Goal: Register for event/course

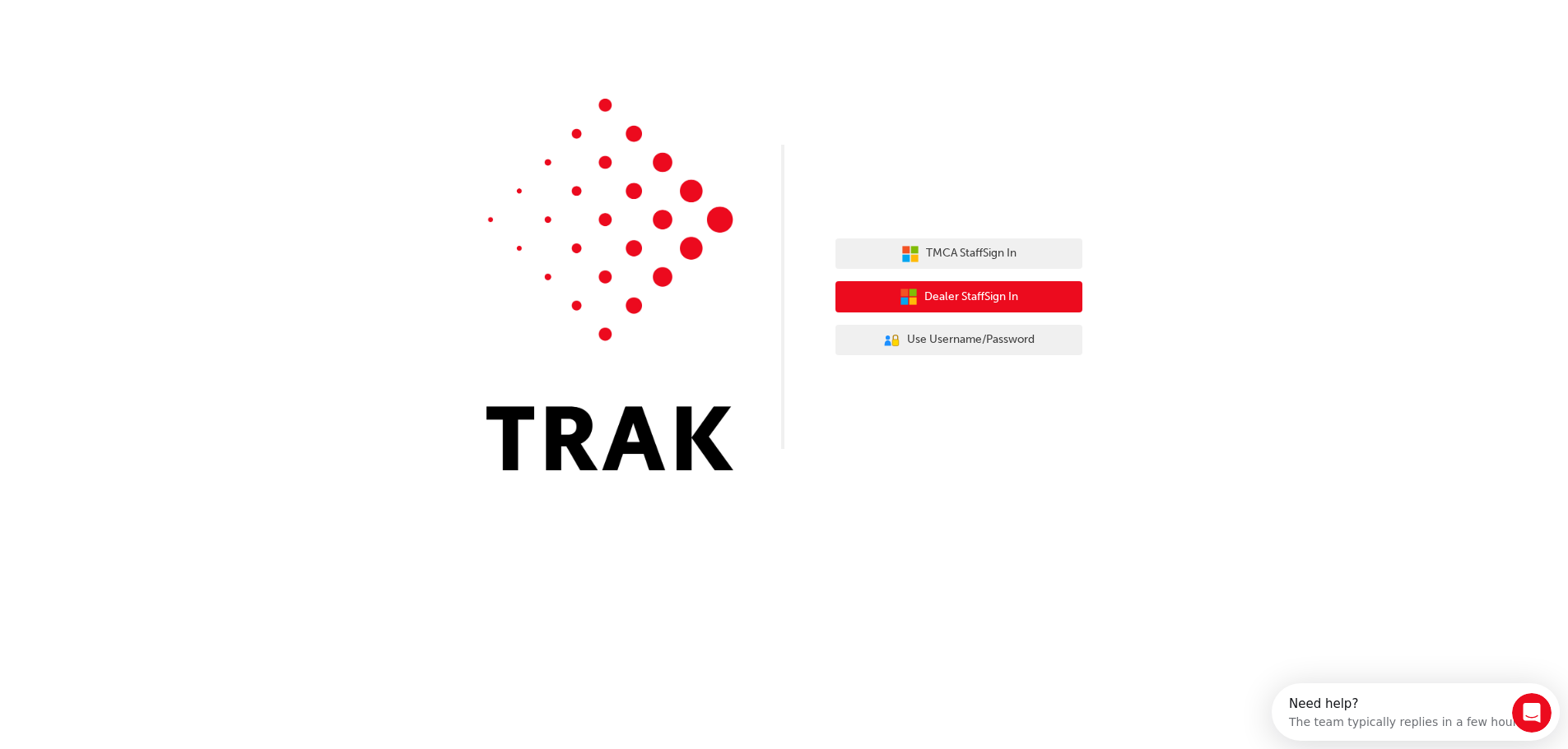
click at [987, 296] on span "Dealer Staff Sign In" at bounding box center [971, 297] width 94 height 18
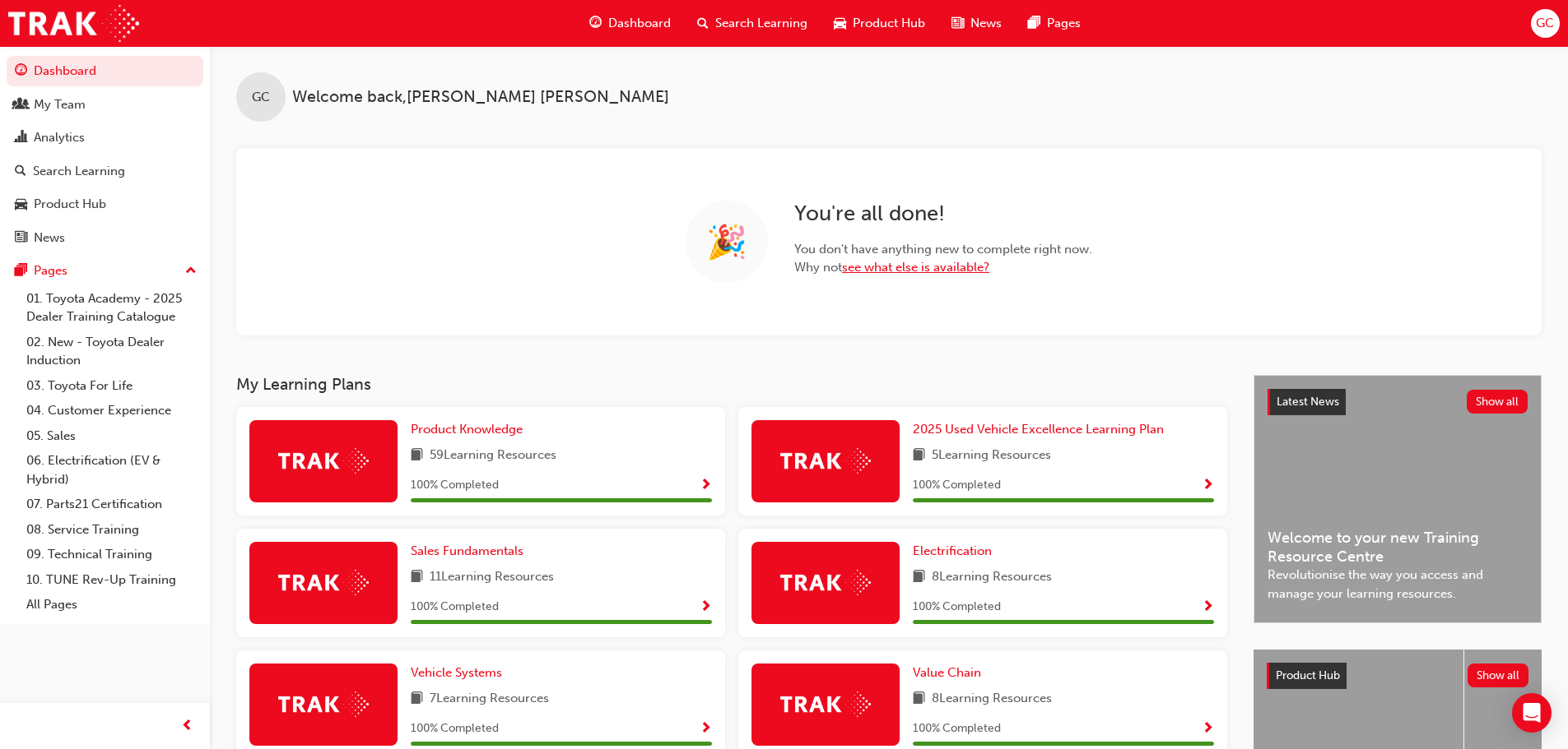
click at [937, 268] on link "see what else is available?" at bounding box center [915, 267] width 147 height 15
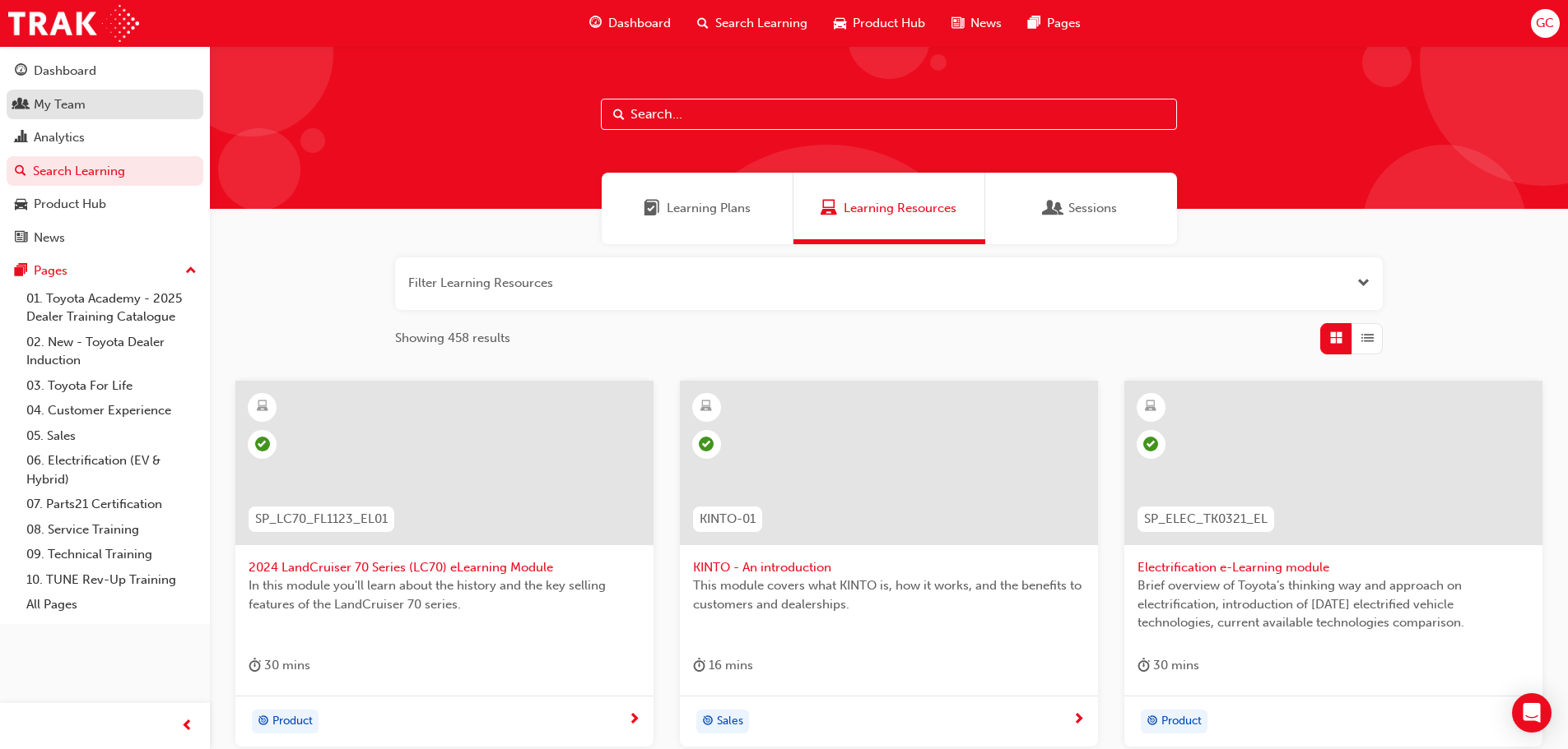
click at [70, 112] on div "My Team" at bounding box center [59, 104] width 52 height 18
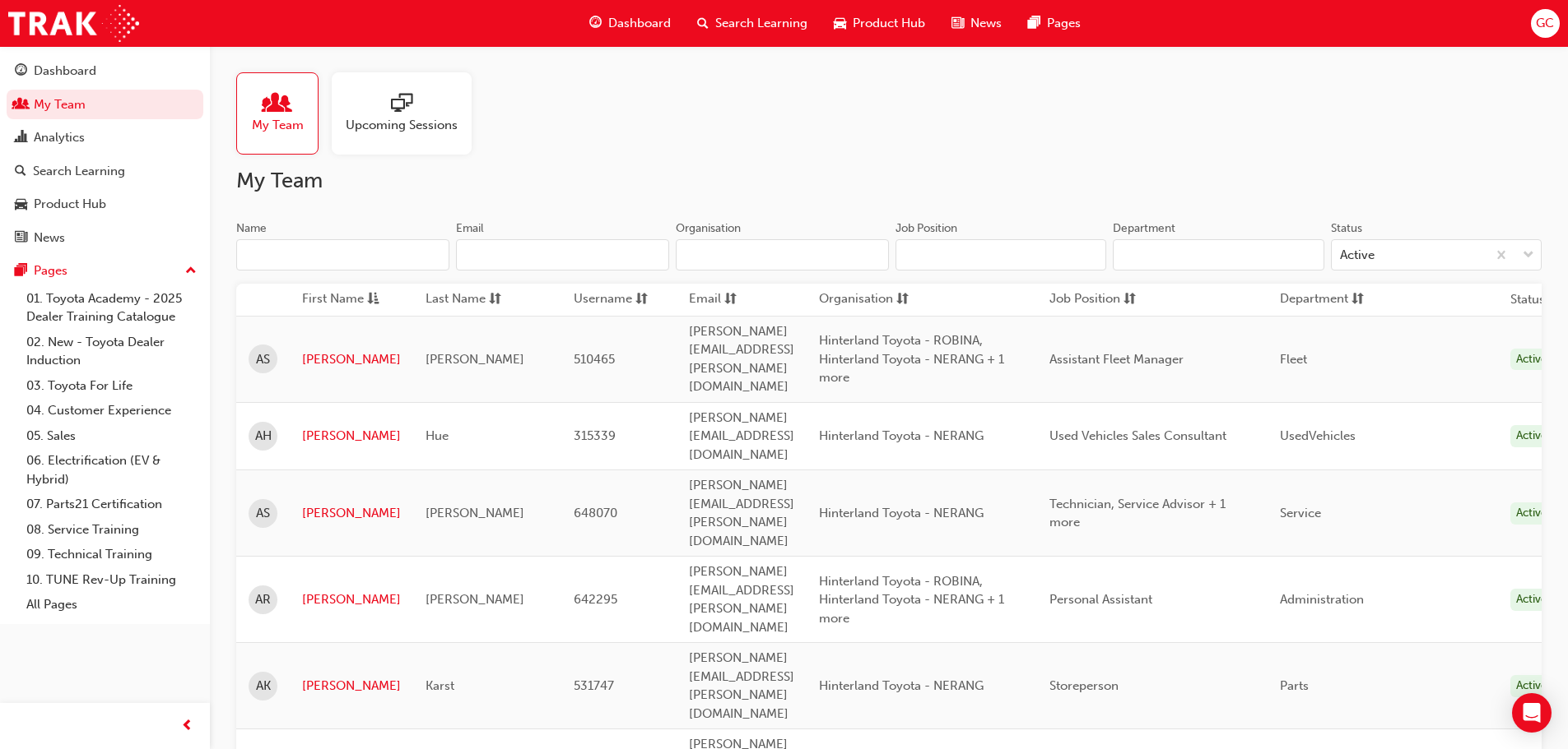
click at [402, 251] on input "Name" at bounding box center [342, 255] width 213 height 32
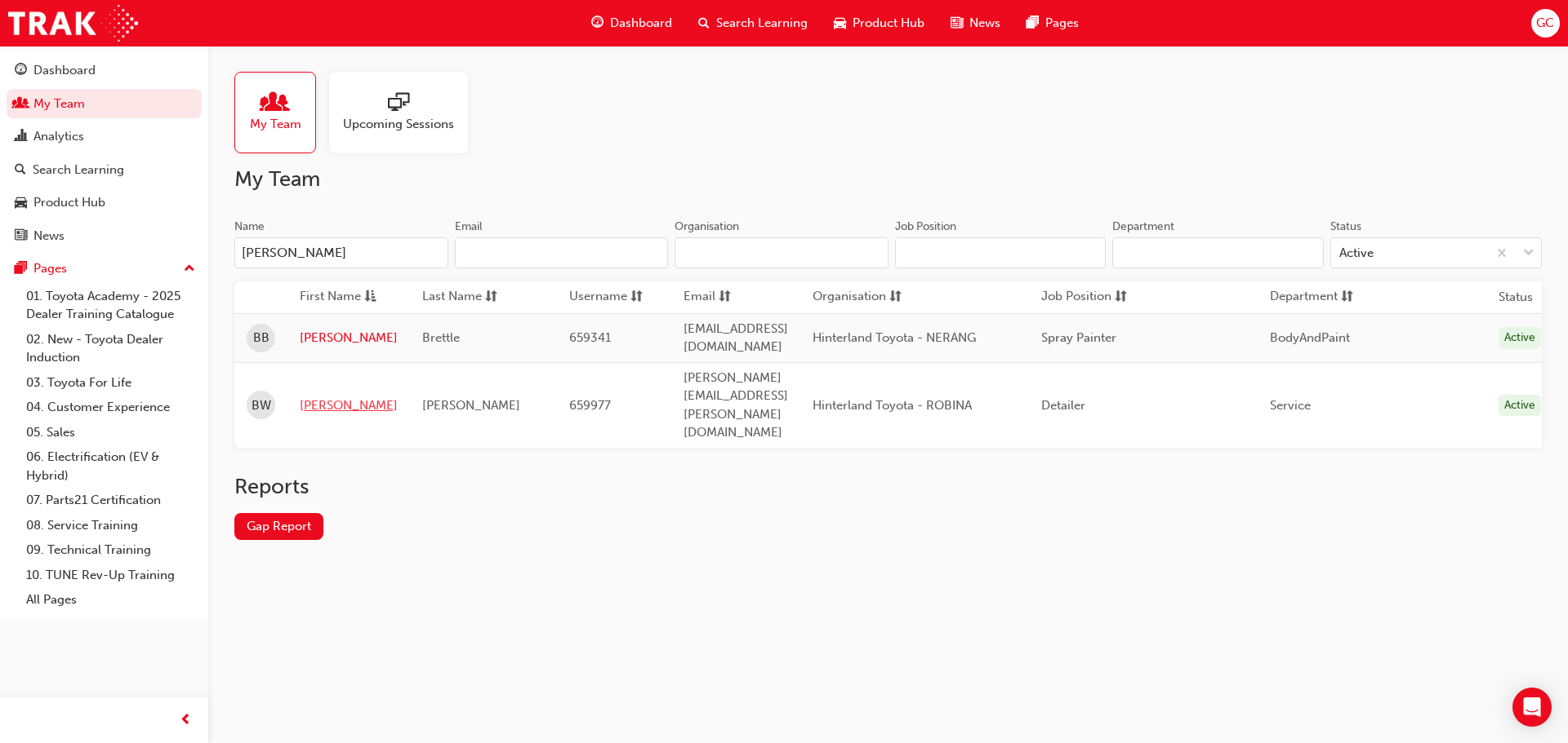
type input "[PERSON_NAME]"
click at [314, 396] on link "[PERSON_NAME]" at bounding box center [349, 405] width 98 height 18
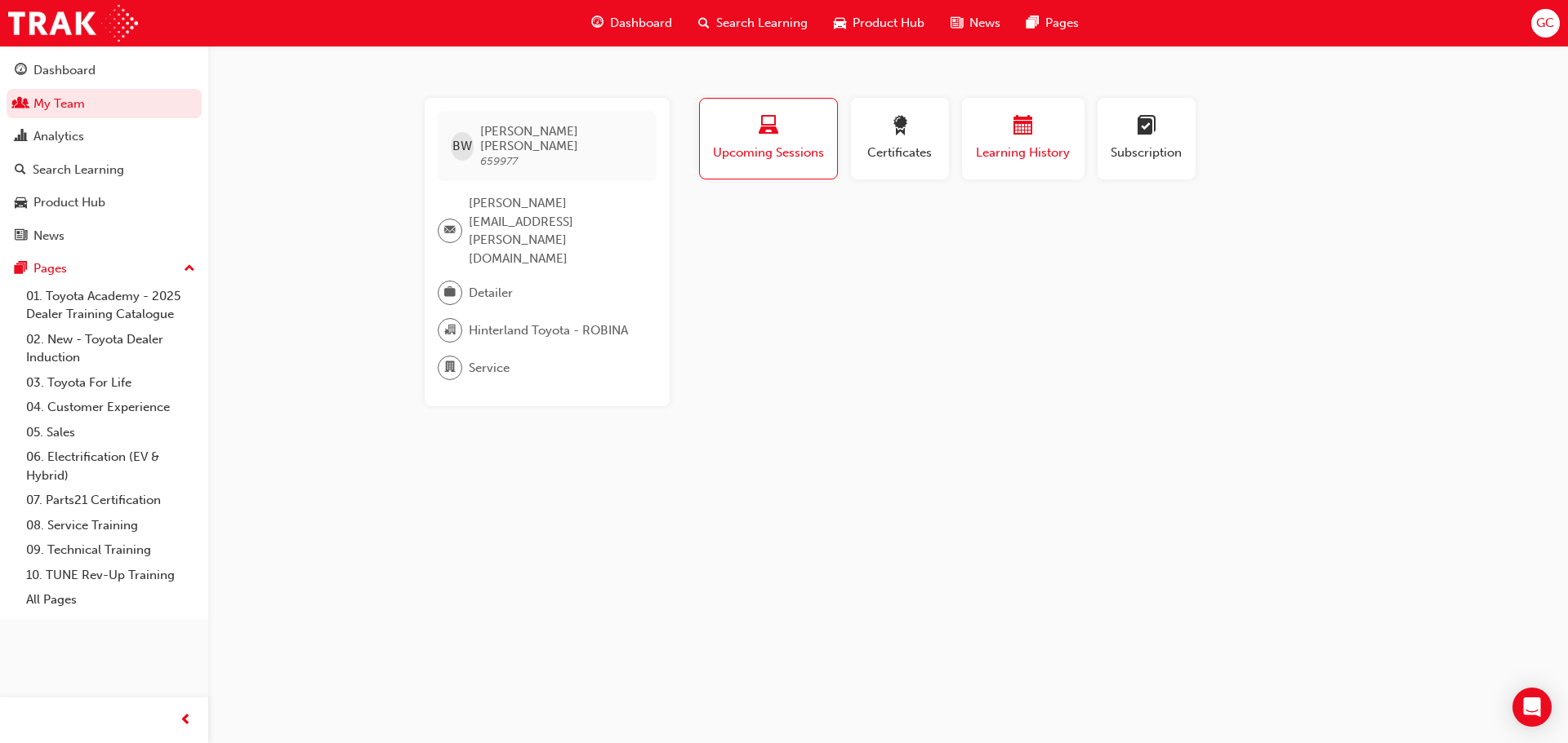
click at [1021, 138] on span "calendar-icon" at bounding box center [1023, 127] width 19 height 22
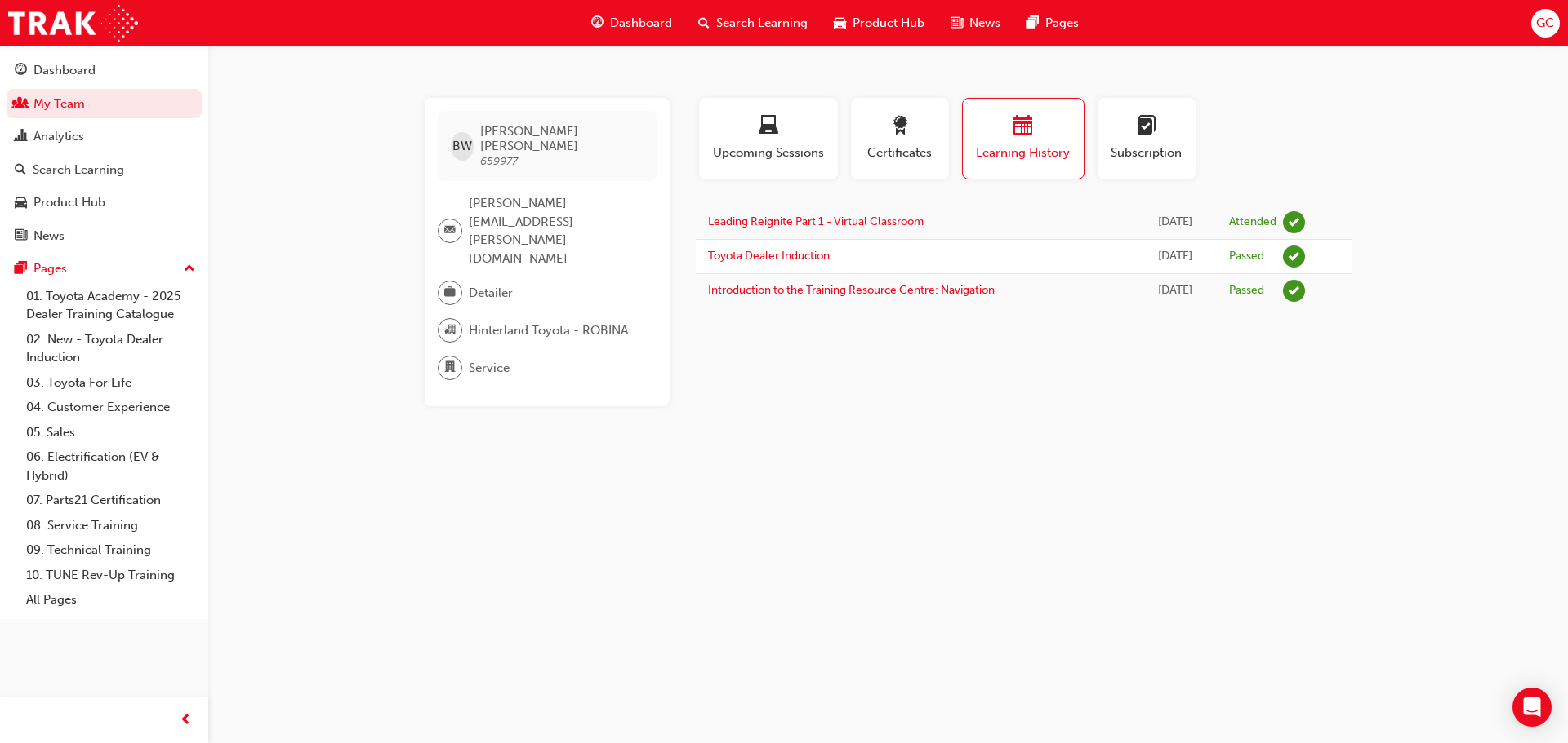
click at [757, 22] on span "Search Learning" at bounding box center [762, 23] width 92 height 18
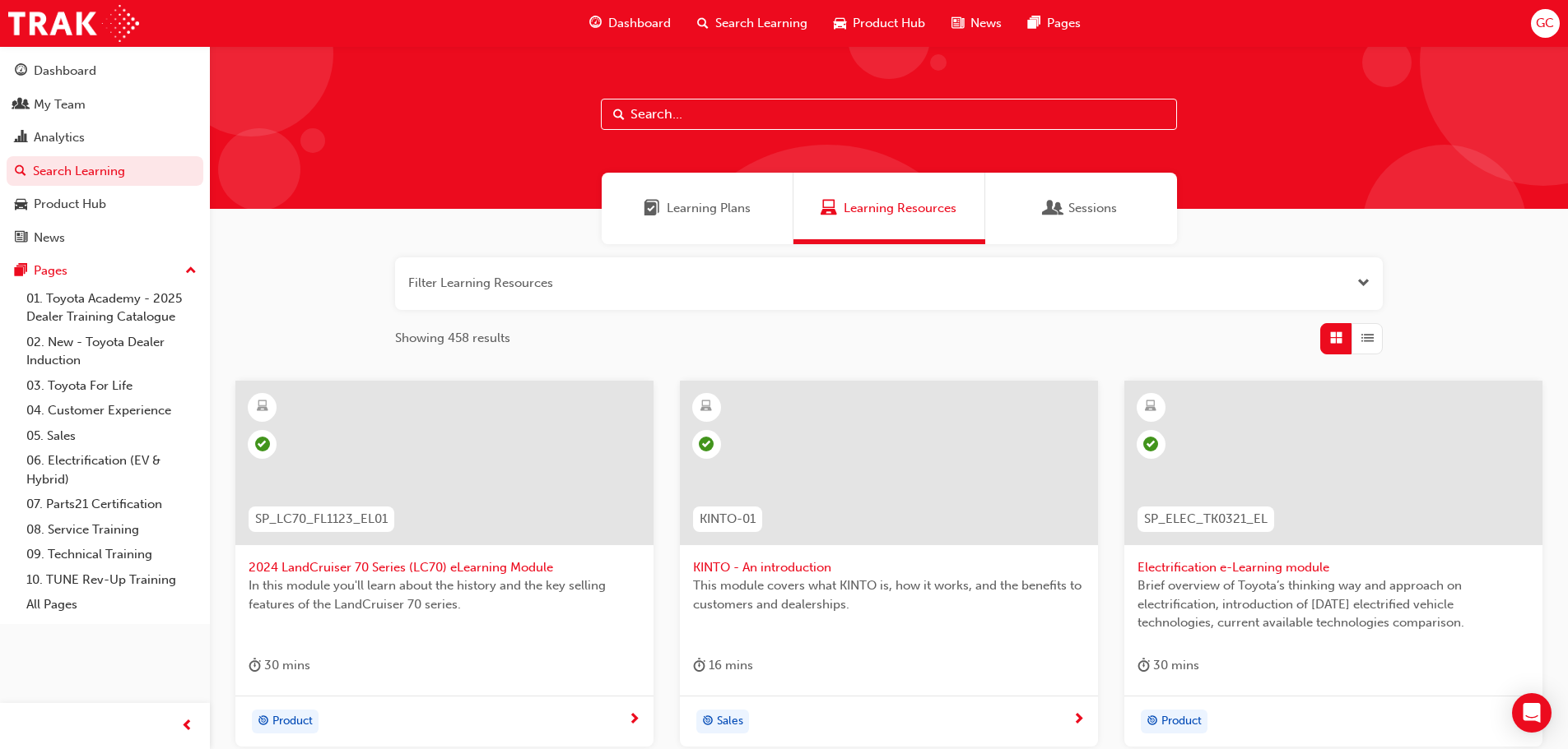
click at [723, 116] on input "text" at bounding box center [888, 114] width 576 height 32
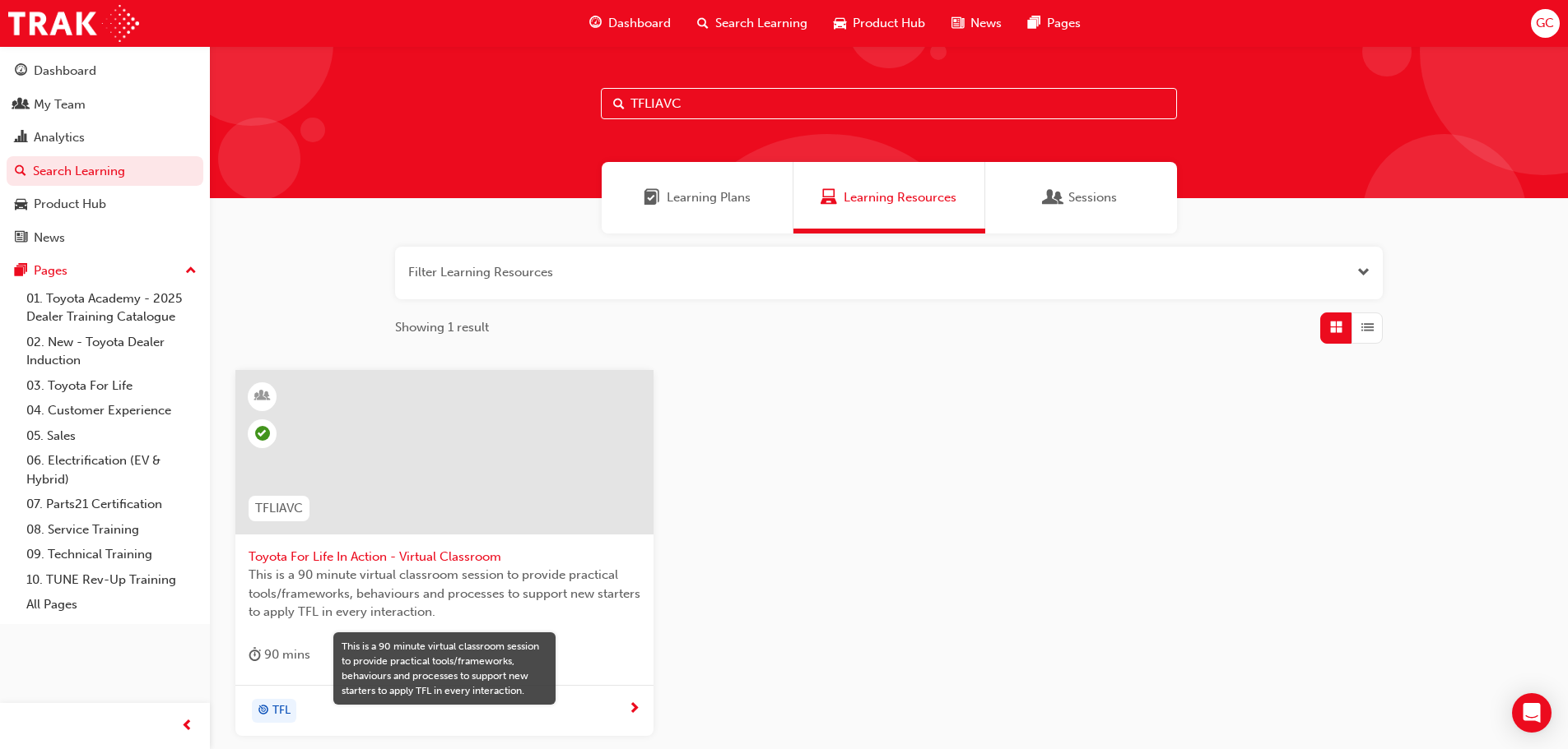
scroll to position [158, 0]
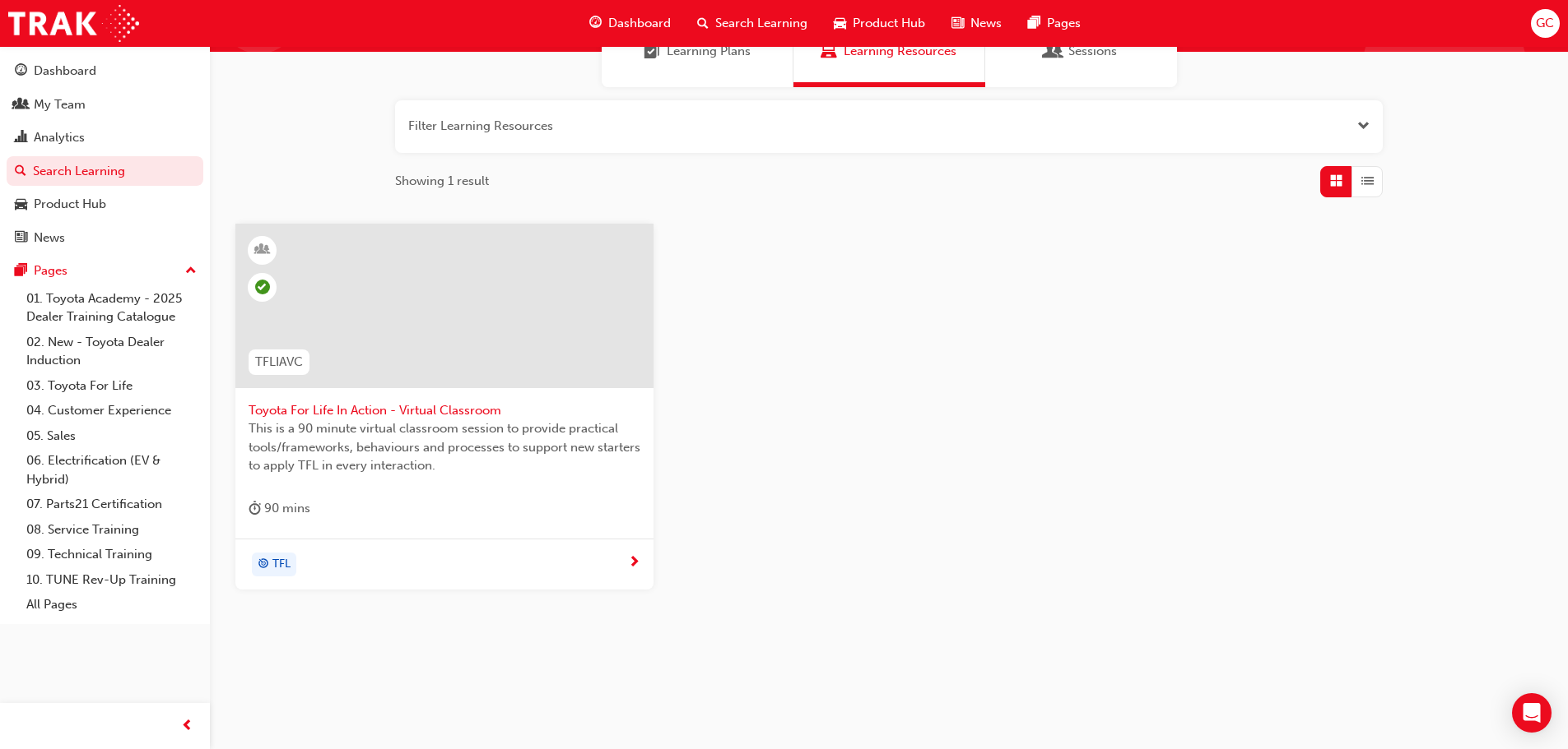
type input "TFLIAVC"
click at [426, 407] on span "Toyota For Life In Action - Virtual Classroom" at bounding box center [444, 410] width 392 height 18
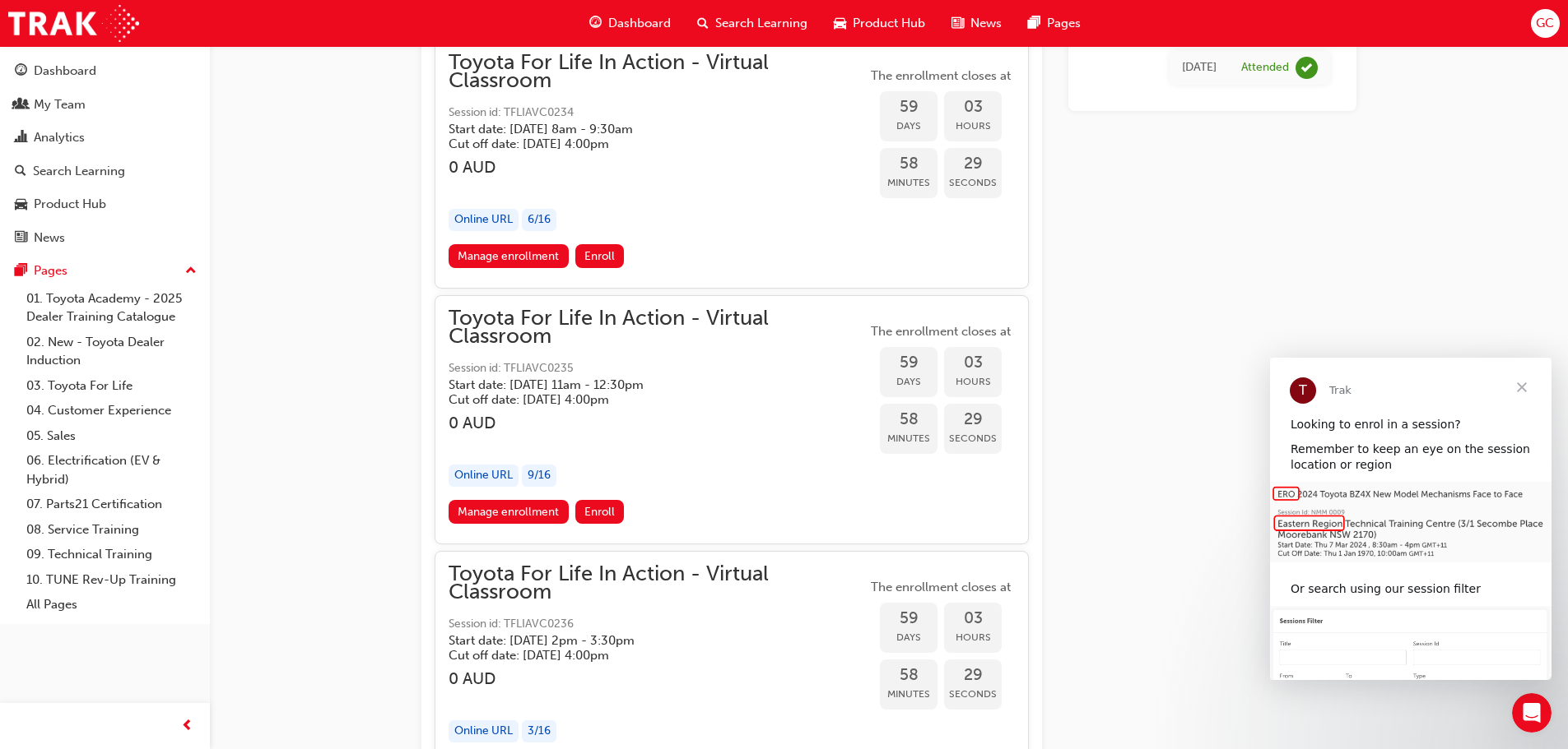
scroll to position [18949, 0]
click at [522, 516] on link "Manage enrollment" at bounding box center [508, 510] width 120 height 24
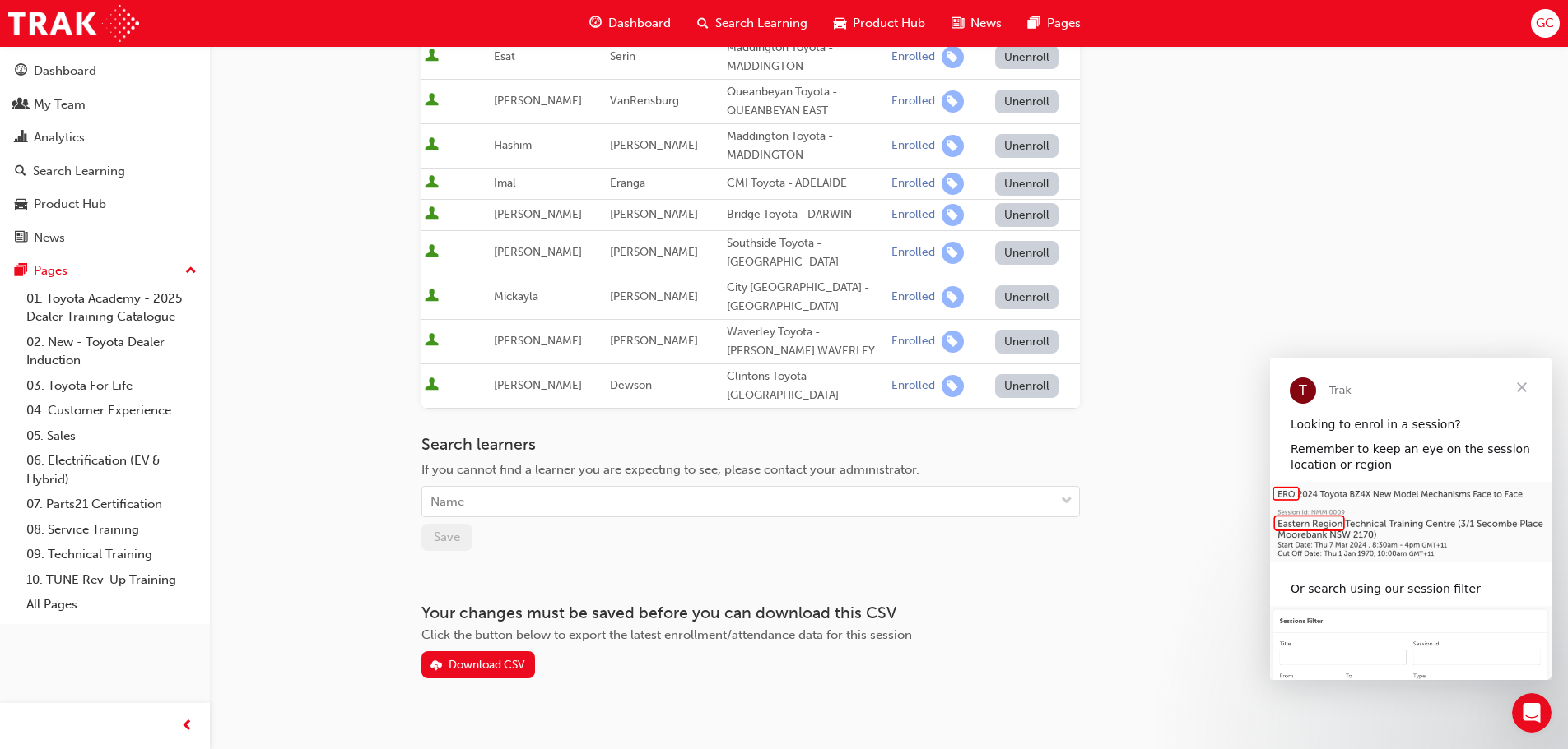
scroll to position [319, 0]
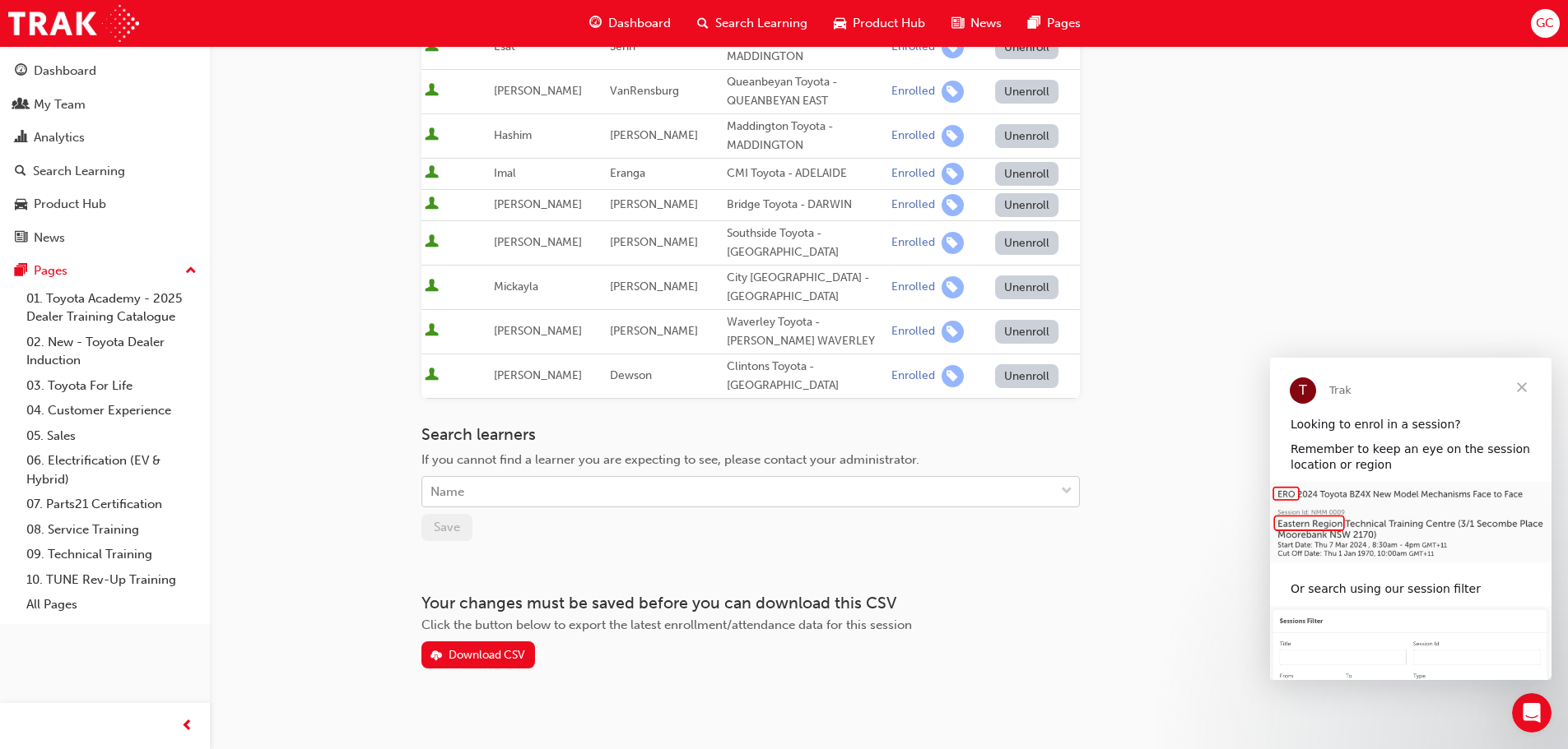
click at [589, 476] on div "Name" at bounding box center [751, 492] width 659 height 32
type input "[PERSON_NAME]"
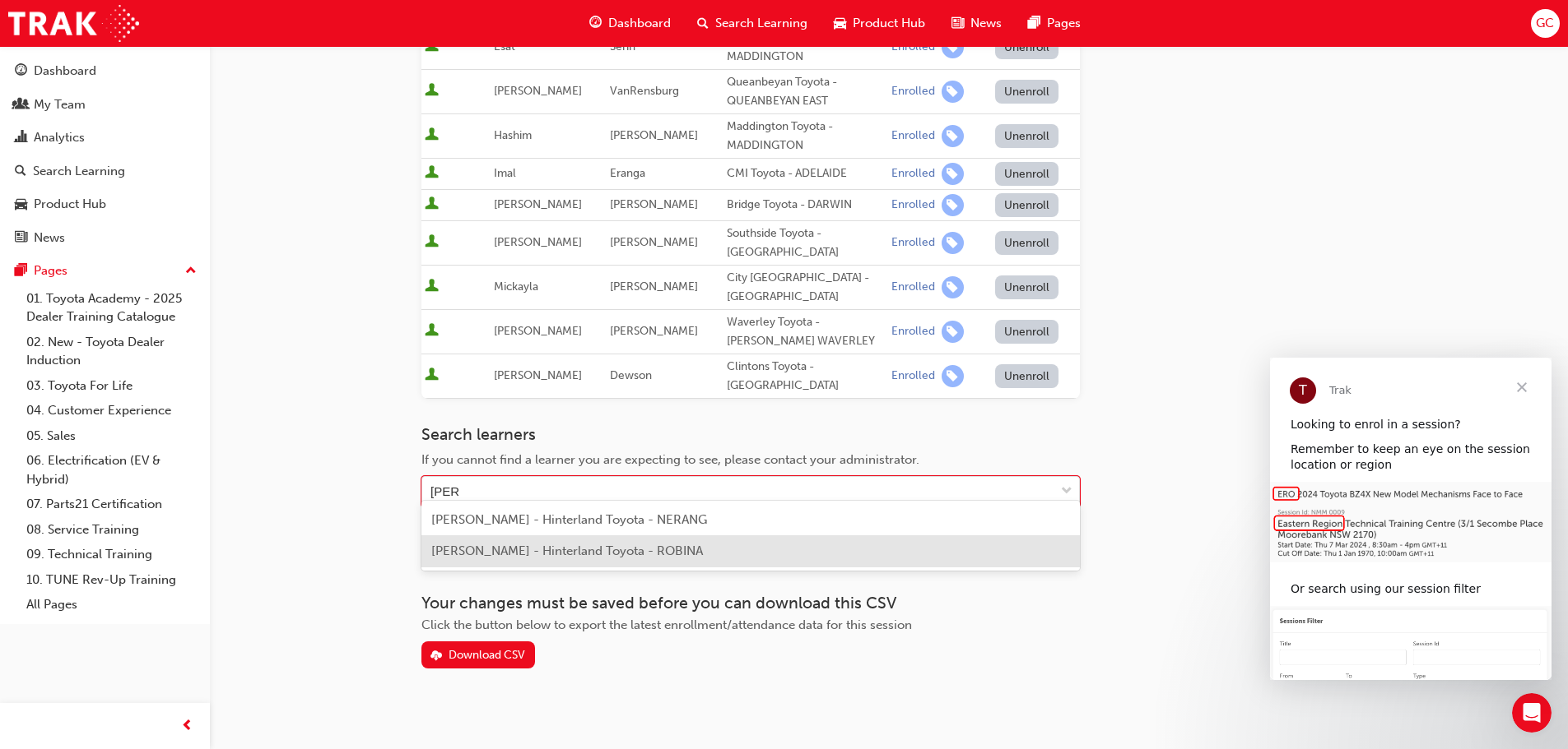
click at [520, 547] on span "[PERSON_NAME] - Hinterland Toyota - ROBINA" at bounding box center [567, 551] width 271 height 15
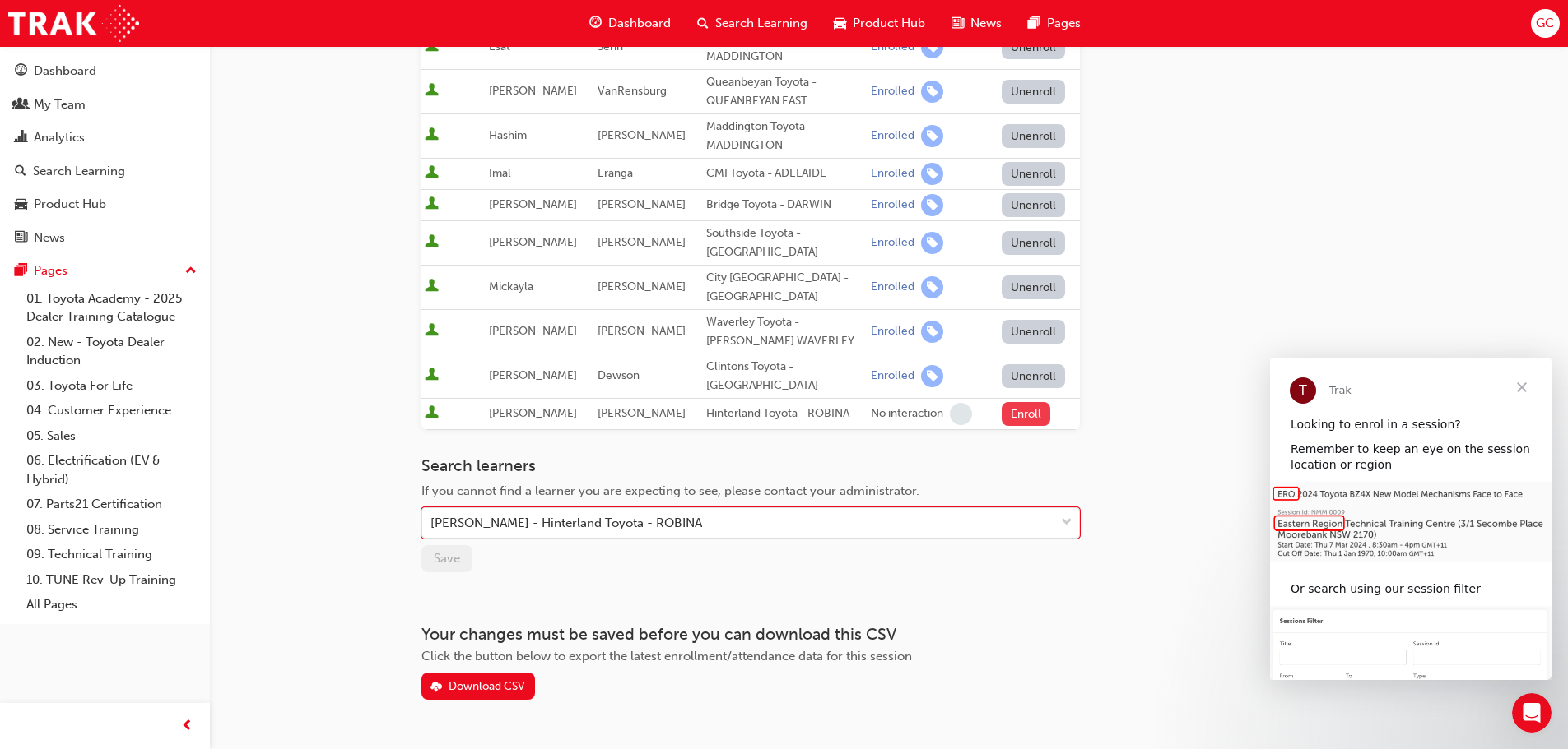
click at [1030, 402] on button "Enroll" at bounding box center [1027, 414] width 49 height 24
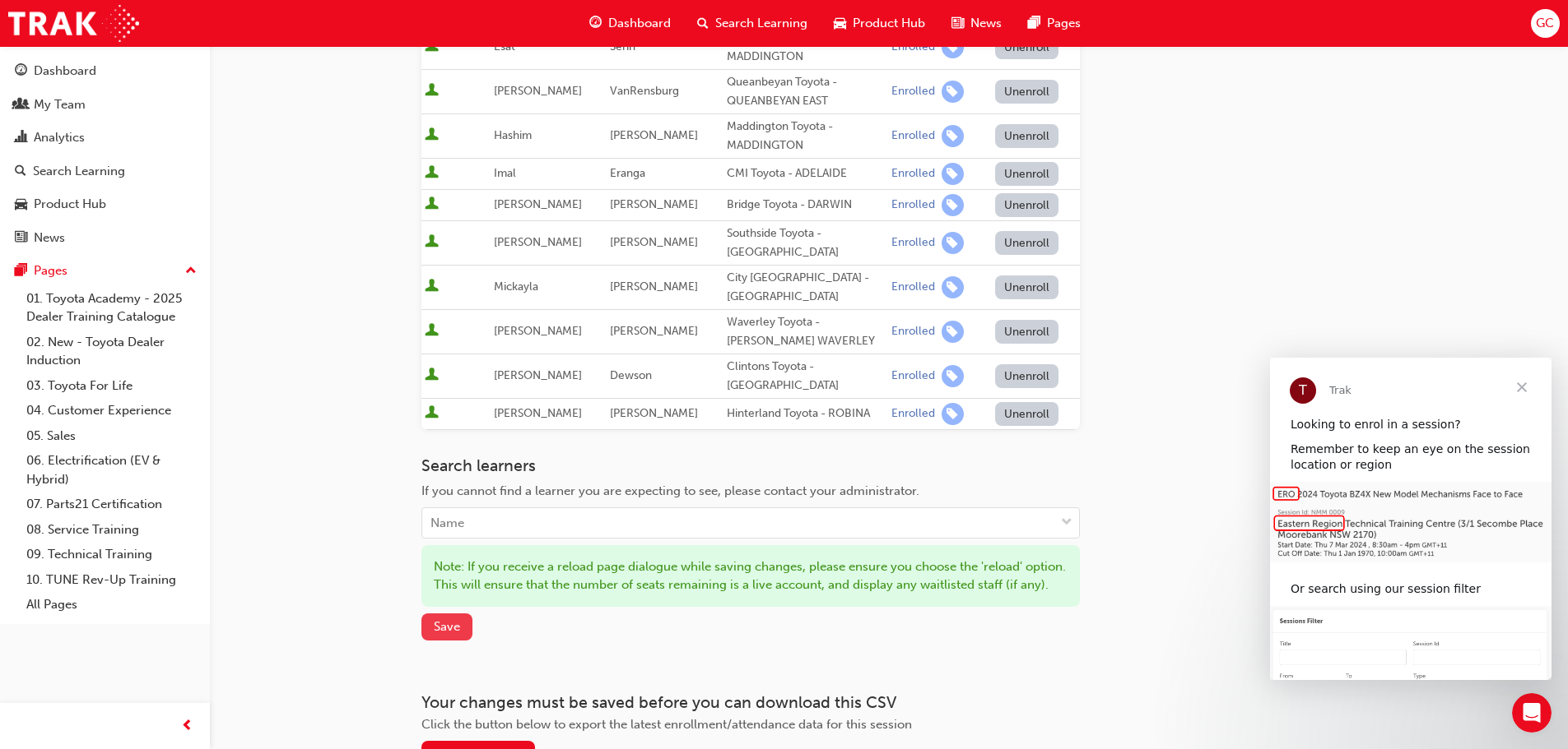
click at [452, 632] on span "Save" at bounding box center [447, 627] width 26 height 15
click at [1528, 386] on span "Close" at bounding box center [1521, 387] width 59 height 59
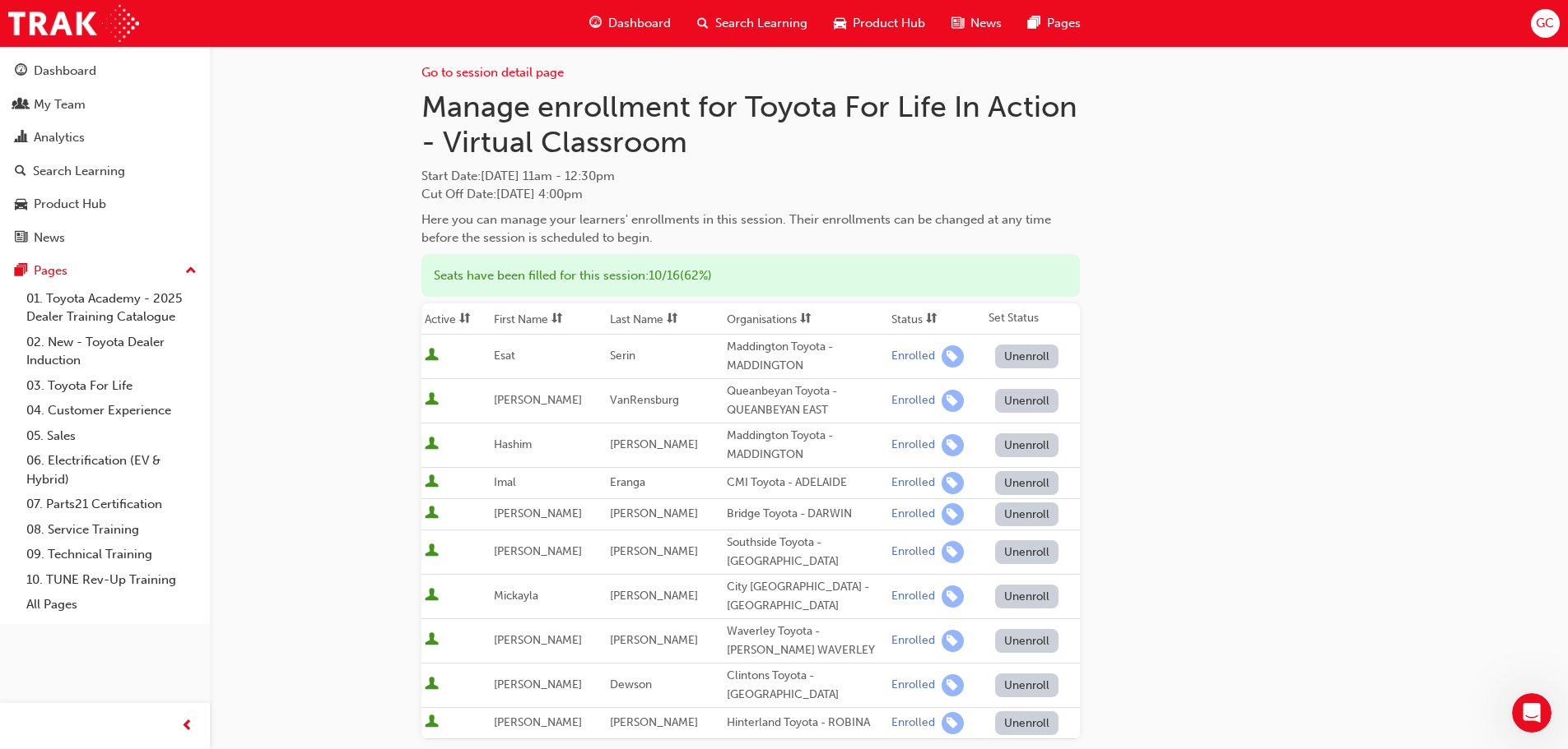
scroll to position [0, 0]
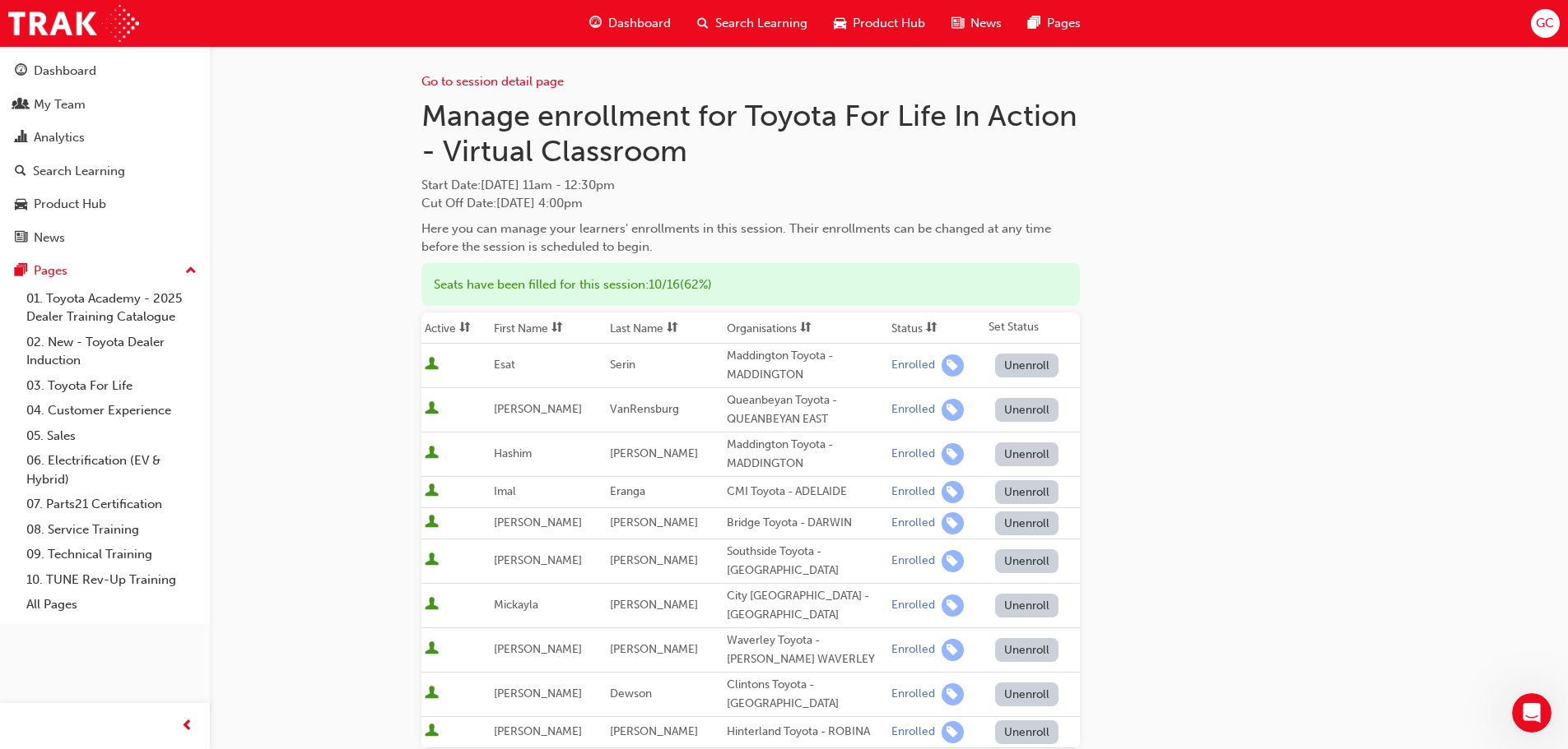
click at [637, 17] on span "Dashboard" at bounding box center [639, 23] width 63 height 18
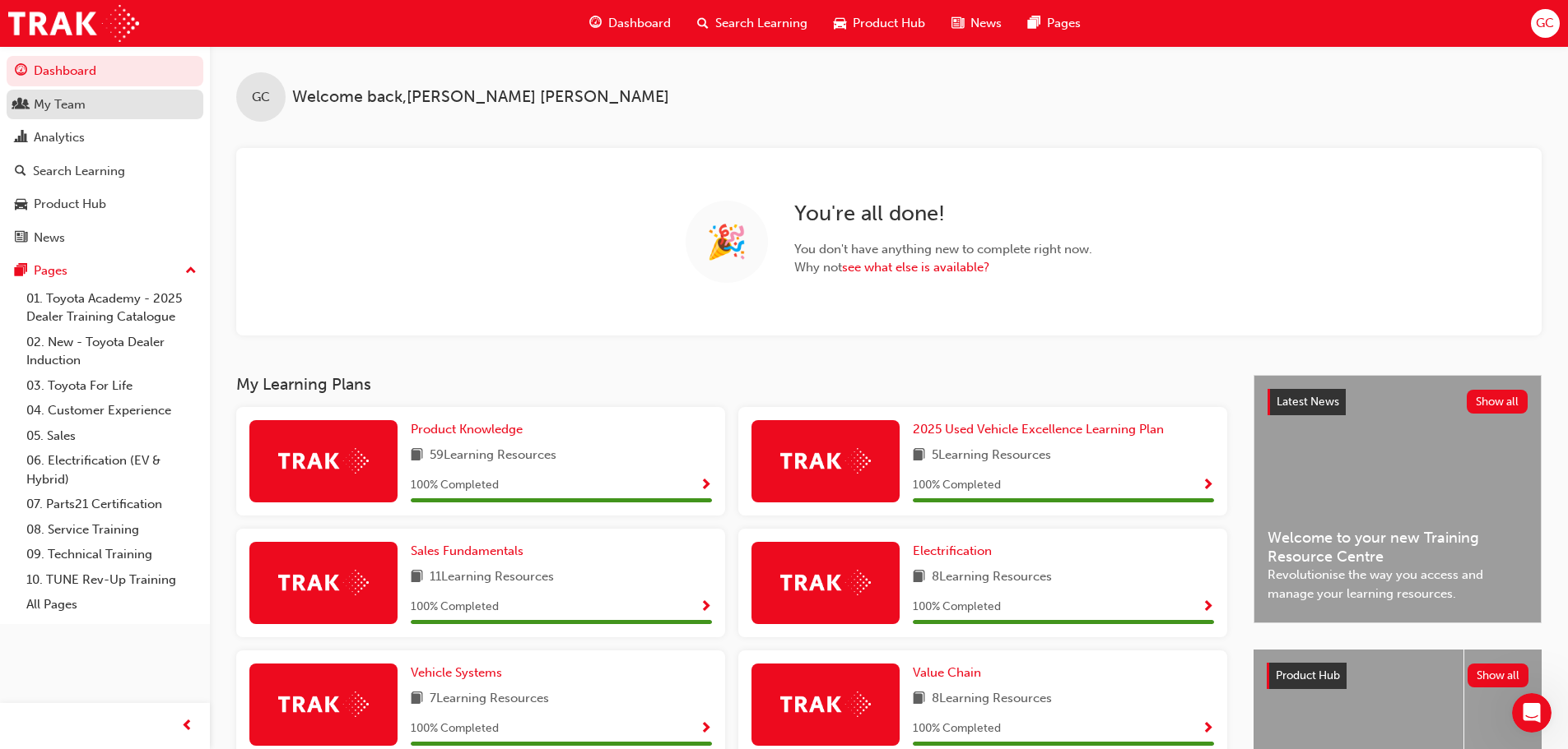
click at [66, 105] on div "My Team" at bounding box center [59, 104] width 52 height 18
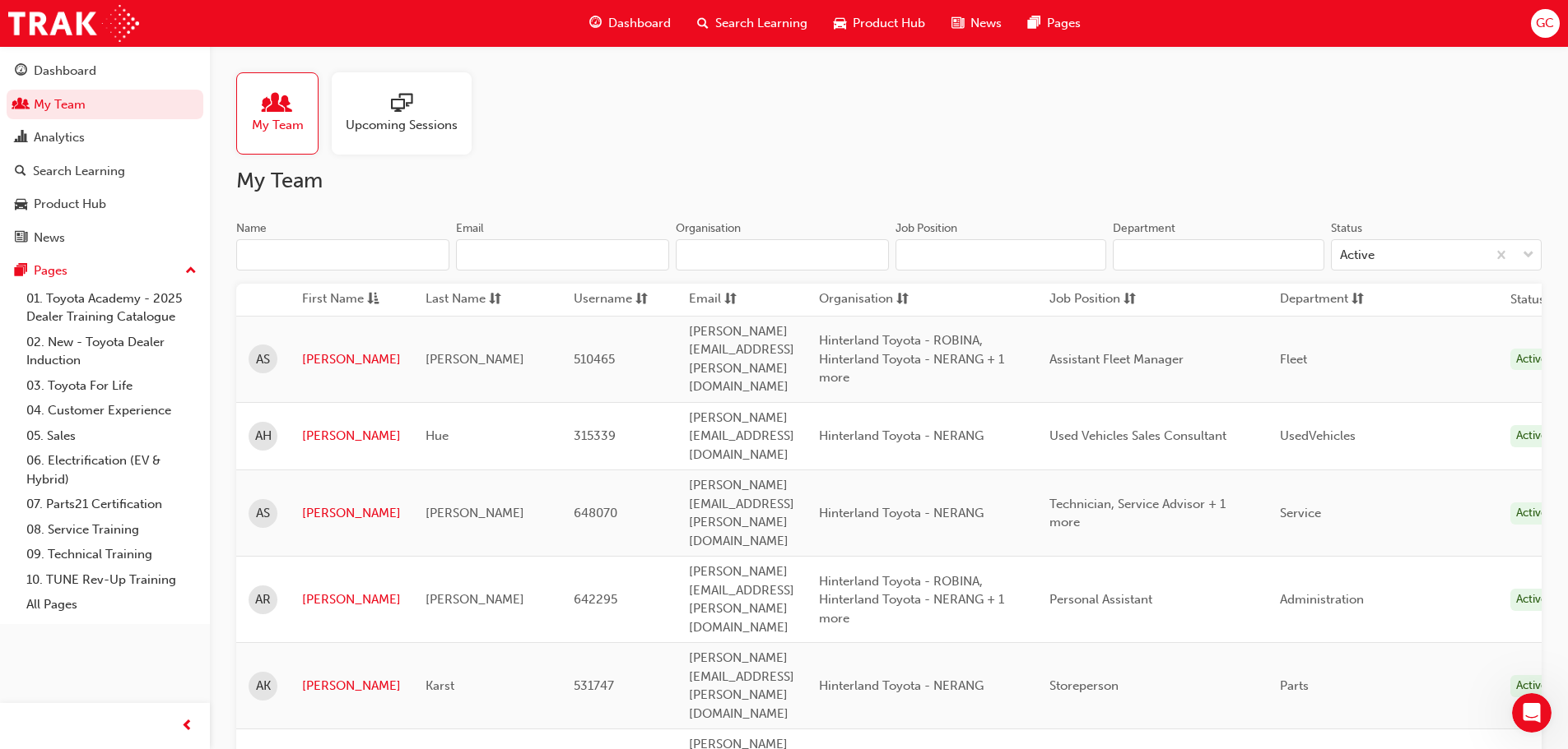
click at [404, 257] on input "Name" at bounding box center [342, 255] width 213 height 32
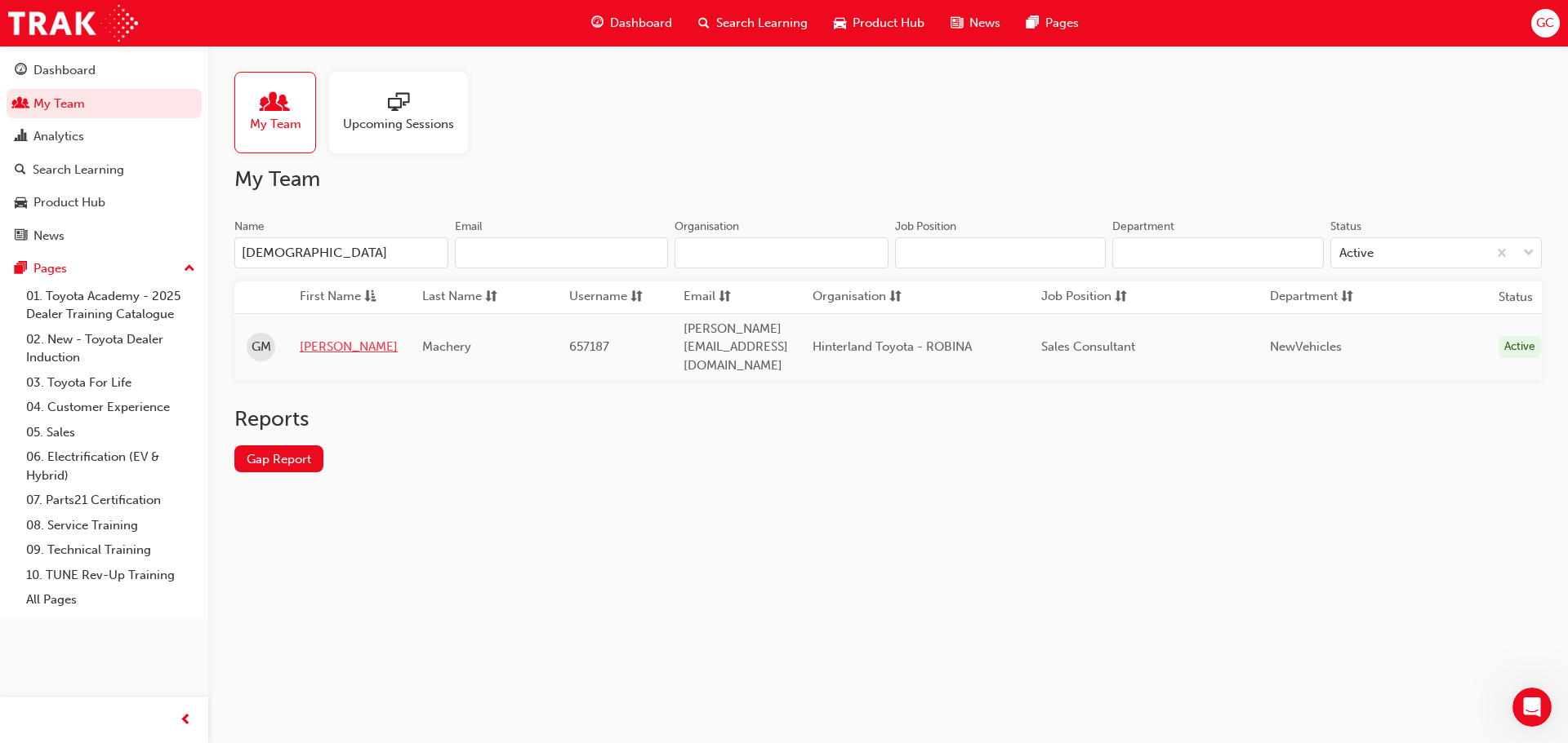
type input "[DEMOGRAPHIC_DATA]"
click at [330, 338] on link "[PERSON_NAME]" at bounding box center [349, 347] width 98 height 18
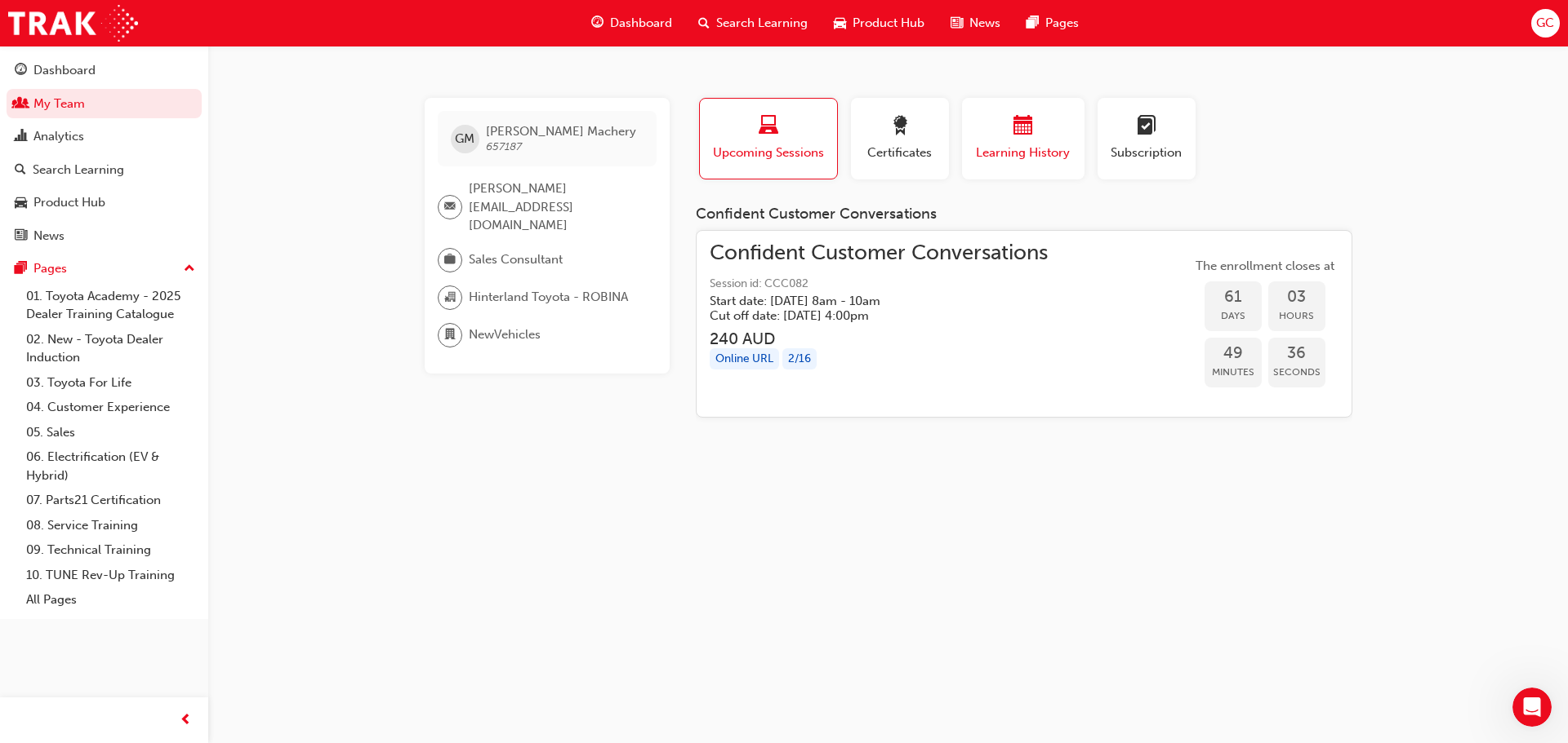
click at [1036, 143] on div "Learning History" at bounding box center [1023, 139] width 98 height 46
